Goal: Navigation & Orientation: Find specific page/section

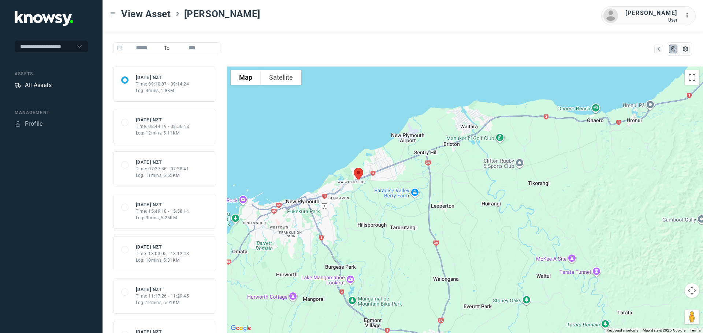
click at [35, 86] on div "All Assets" at bounding box center [38, 85] width 27 height 9
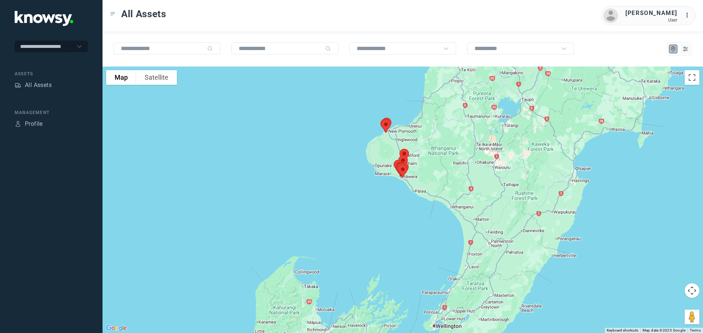
drag, startPoint x: 429, startPoint y: 147, endPoint x: 418, endPoint y: 190, distance: 44.8
click at [418, 190] on div at bounding box center [402, 200] width 600 height 267
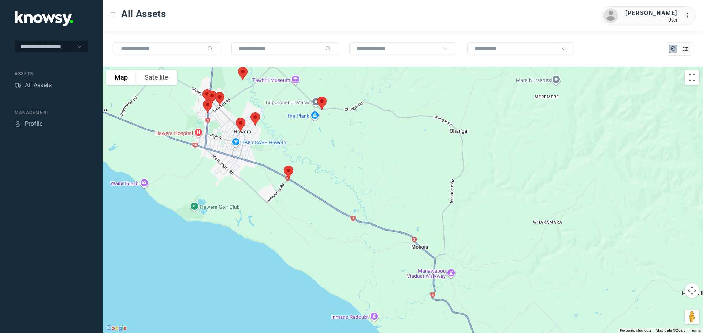
drag, startPoint x: 250, startPoint y: 96, endPoint x: 388, endPoint y: 169, distance: 156.5
click at [390, 169] on div at bounding box center [402, 200] width 600 height 267
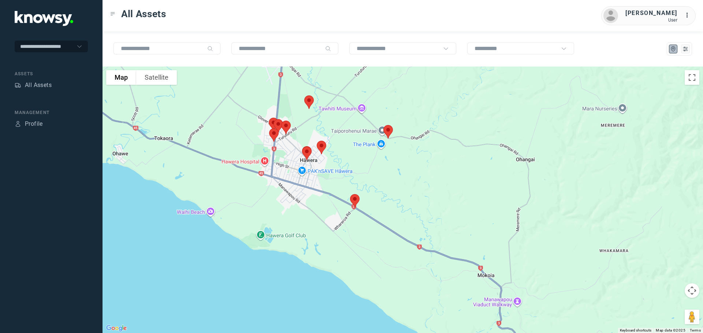
click at [388, 131] on img at bounding box center [387, 131] width 15 height 19
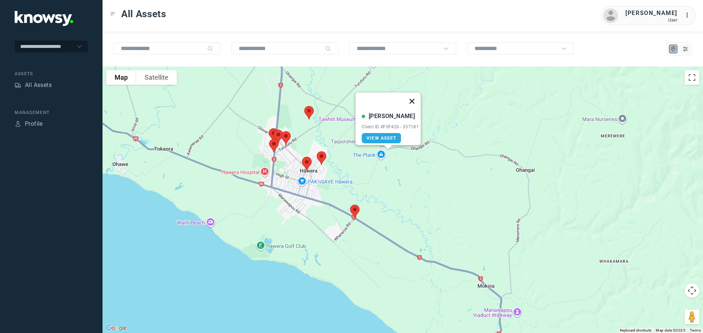
click at [416, 96] on button "Close" at bounding box center [412, 102] width 18 height 18
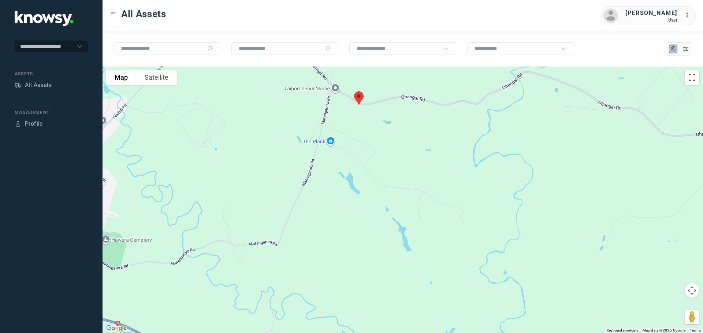
drag, startPoint x: 359, startPoint y: 131, endPoint x: 357, endPoint y: 171, distance: 39.6
click at [357, 171] on div "To navigate, press the arrow keys." at bounding box center [402, 200] width 600 height 267
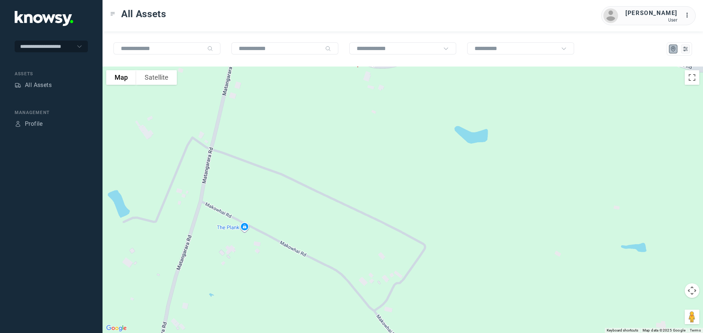
drag, startPoint x: 358, startPoint y: 104, endPoint x: 347, endPoint y: 192, distance: 89.3
click at [347, 190] on div at bounding box center [402, 200] width 600 height 267
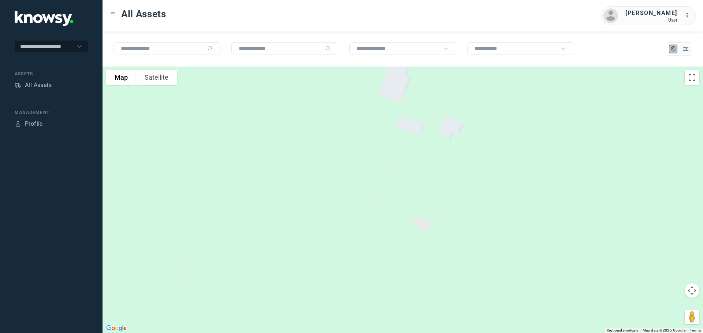
drag, startPoint x: 349, startPoint y: 133, endPoint x: 334, endPoint y: 229, distance: 97.0
click at [334, 229] on div at bounding box center [402, 200] width 600 height 267
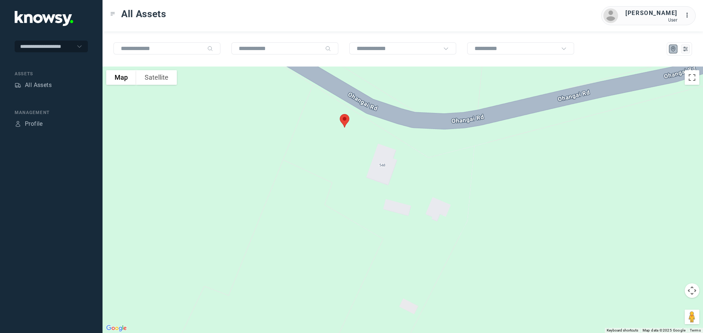
drag, startPoint x: 332, startPoint y: 163, endPoint x: 326, endPoint y: 200, distance: 37.5
click at [326, 200] on div at bounding box center [402, 200] width 600 height 267
